Goal: Task Accomplishment & Management: Use online tool/utility

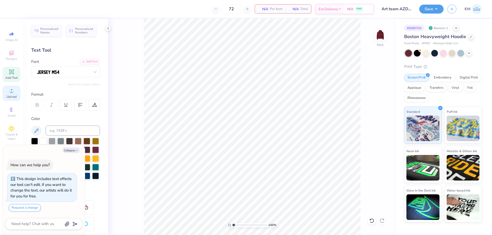
click at [13, 99] on div "Upload" at bounding box center [12, 93] width 18 height 15
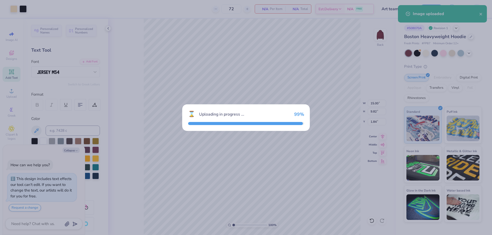
type textarea "x"
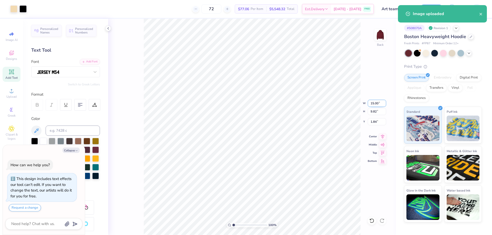
click at [379, 103] on input "15.00" at bounding box center [377, 103] width 18 height 7
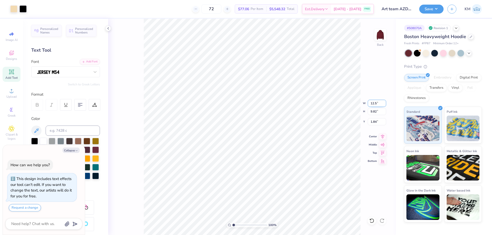
type input "12.5"
type textarea "x"
type input "12.50"
type input "8.18"
click at [373, 120] on input "2.66" at bounding box center [377, 121] width 18 height 7
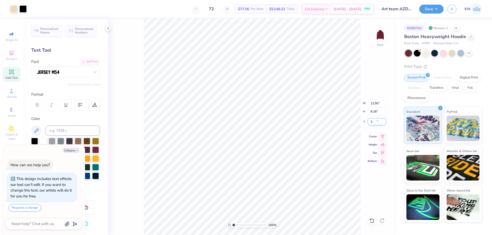
type input "3"
type textarea "x"
type input "3.00"
type textarea "x"
